Goal: Information Seeking & Learning: Check status

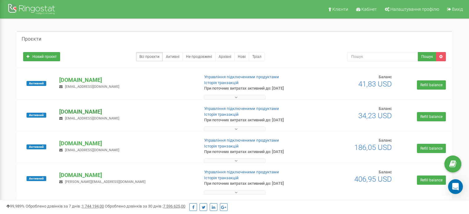
click at [75, 111] on p "[DOMAIN_NAME]" at bounding box center [126, 112] width 135 height 8
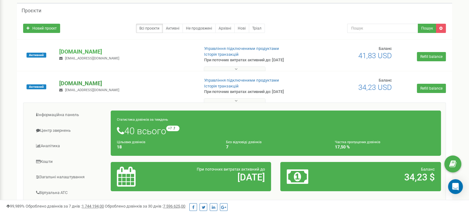
scroll to position [31, 0]
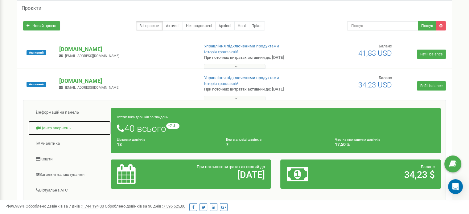
click at [59, 130] on link "Центр звернень" at bounding box center [69, 128] width 83 height 15
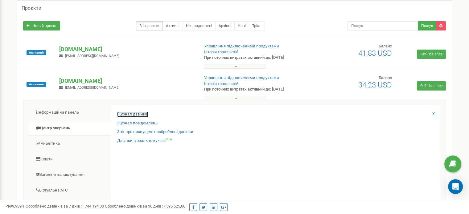
click at [128, 115] on link "Журнал дзвінків" at bounding box center [132, 115] width 31 height 6
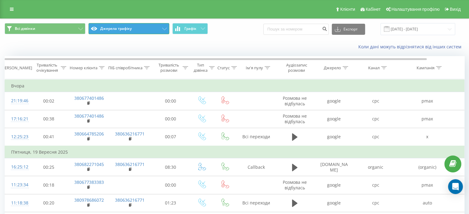
click at [116, 27] on button "Джерела трафіку" at bounding box center [128, 28] width 81 height 11
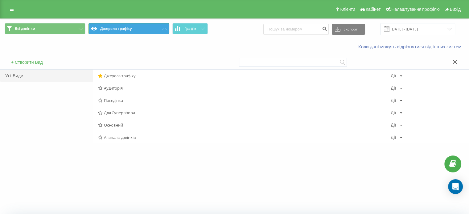
click at [161, 26] on button "Джерела трафіку" at bounding box center [128, 28] width 81 height 11
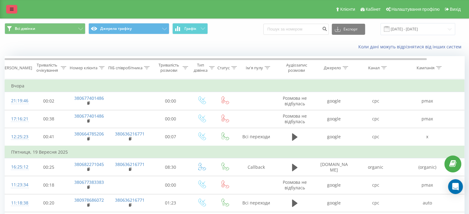
click at [12, 10] on icon at bounding box center [12, 9] width 4 height 4
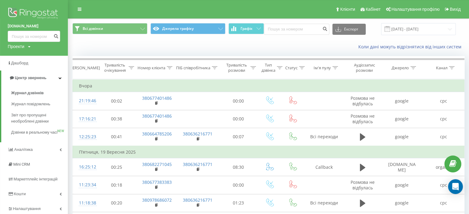
click at [19, 45] on div "Проекти" at bounding box center [16, 46] width 17 height 6
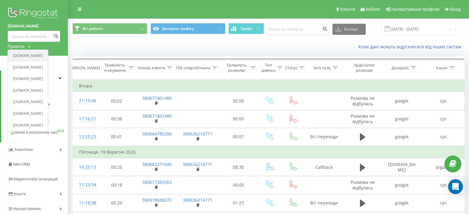
click at [24, 60] on div "[DOMAIN_NAME]" at bounding box center [28, 56] width 40 height 12
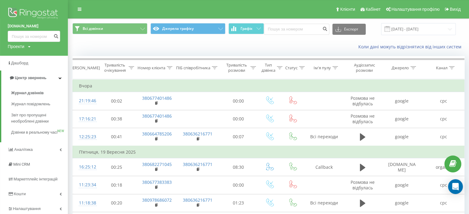
click at [17, 44] on div "Проекти" at bounding box center [16, 46] width 17 height 6
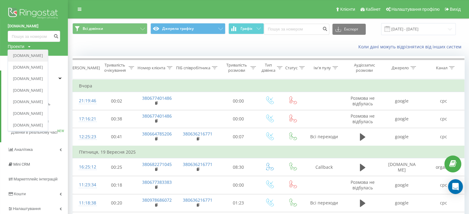
click at [19, 53] on link "[DOMAIN_NAME]" at bounding box center [28, 55] width 30 height 5
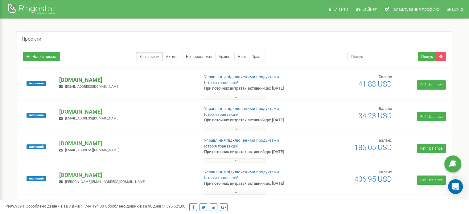
click at [68, 81] on p "[DOMAIN_NAME]" at bounding box center [126, 80] width 135 height 8
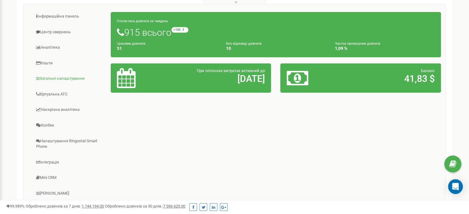
scroll to position [59, 0]
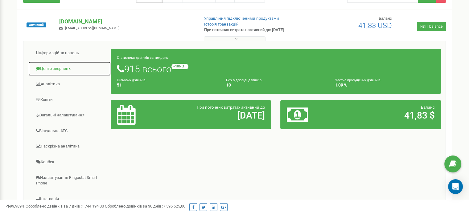
click at [48, 71] on link "Центр звернень" at bounding box center [69, 68] width 83 height 15
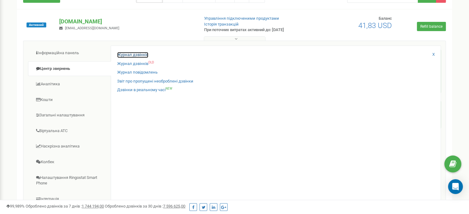
click at [121, 55] on link "Журнал дзвінків" at bounding box center [132, 55] width 31 height 6
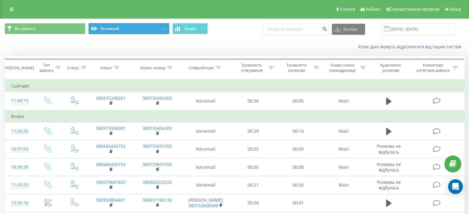
click at [146, 29] on button "Основний" at bounding box center [128, 28] width 81 height 11
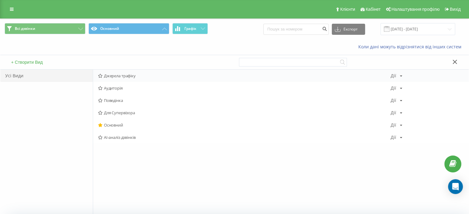
click at [394, 76] on div "Дії" at bounding box center [393, 76] width 6 height 4
click at [414, 117] on span "За замовчуванням" at bounding box center [424, 118] width 35 height 5
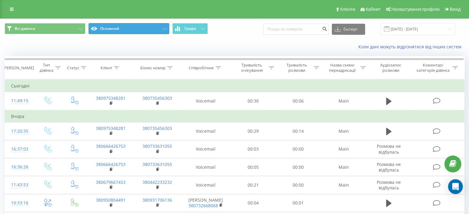
click at [123, 33] on button "Основний" at bounding box center [128, 28] width 81 height 11
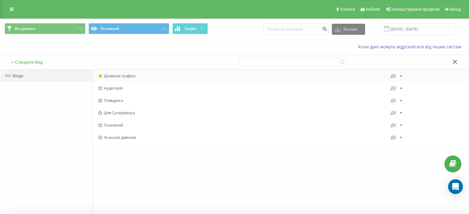
click at [116, 75] on span "Джерела трафіку" at bounding box center [244, 76] width 292 height 4
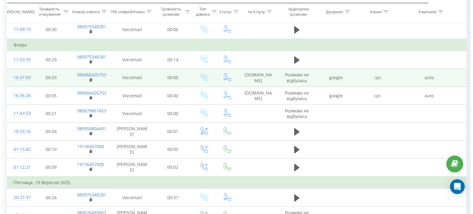
scroll to position [62, 0]
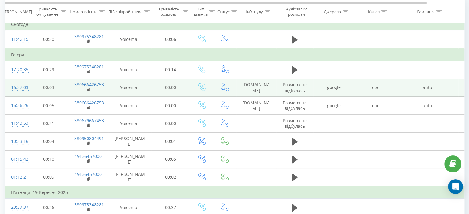
click at [16, 87] on div "16:37:03" at bounding box center [17, 88] width 12 height 12
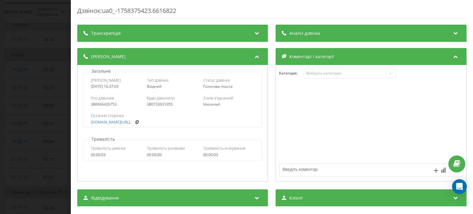
click at [36, 28] on div "Дзвінок : ua0_-1758375423.6616822 Транскрипція Для AI-аналізу майбутніх дзвінкі…" at bounding box center [236, 107] width 473 height 214
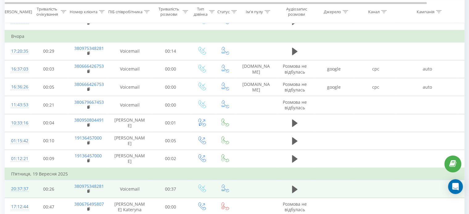
scroll to position [246, 0]
